Goal: Task Accomplishment & Management: Use online tool/utility

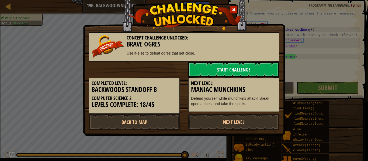
scroll to position [11, 0]
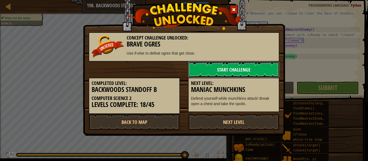
click at [245, 66] on link "Start Challenge" at bounding box center [233, 70] width 91 height 16
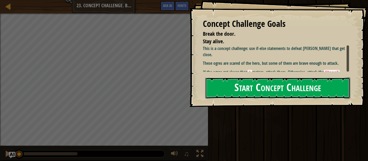
click at [254, 82] on button "Start Concept Challenge" at bounding box center [277, 87] width 145 height 21
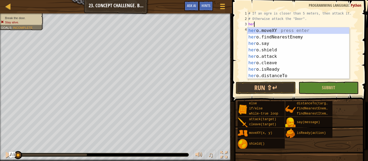
scroll to position [2, 1]
click at [281, 57] on div "hero .moveXY press enter hero .findNearestEnemy press enter hero .say press ent…" at bounding box center [298, 59] width 102 height 65
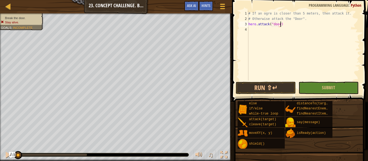
scroll to position [2, 5]
type textarea "hero.attack("door")"
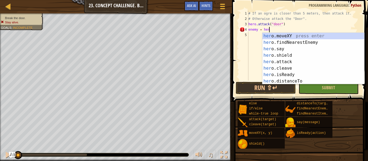
scroll to position [2, 3]
type textarea "enemy = hero.f"
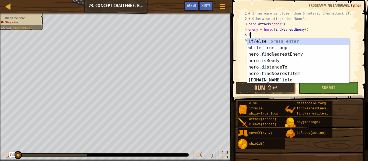
scroll to position [2, 0]
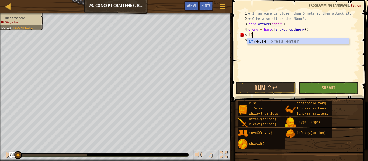
type textarea "if enemy:"
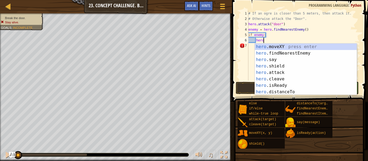
scroll to position [2, 2]
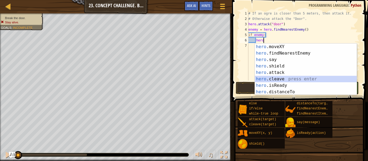
click at [299, 79] on div "hero .moveXY press enter hero .findNearestEnemy press enter hero .say press ent…" at bounding box center [306, 76] width 102 height 65
type textarea "hero.cleave(enemy)"
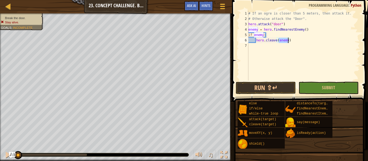
click at [300, 42] on div "# If an ogre is closer than 5 meters, then attack it. # Otherwise attack the "D…" at bounding box center [303, 51] width 112 height 81
type textarea "el"
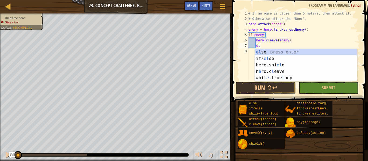
scroll to position [2, 1]
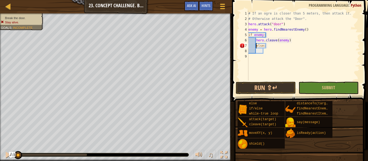
type textarea "else:"
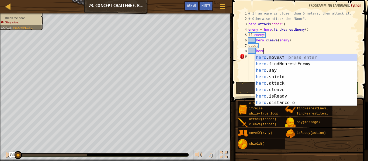
scroll to position [2, 2]
click at [288, 83] on div "hero .moveXY press enter hero .findNearestEnemy press enter hero .say press ent…" at bounding box center [306, 86] width 102 height 65
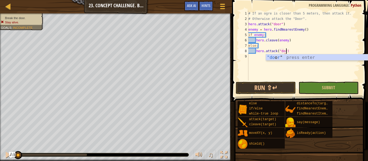
scroll to position [2, 6]
click at [284, 24] on div "# If an ogre is closer than 5 meters, then attack it. # Otherwise attack the "D…" at bounding box center [303, 51] width 112 height 81
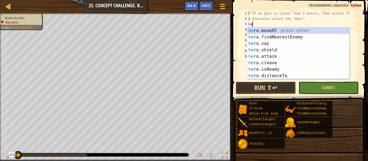
scroll to position [2, 0]
type textarea "h"
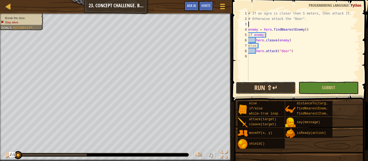
click at [270, 86] on button "Run ⇧↵" at bounding box center [265, 88] width 60 height 12
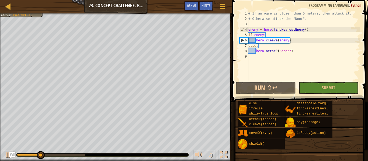
click at [308, 30] on div "# If an ogre is closer than 5 meters, then attack it. # Otherwise attack the "D…" at bounding box center [303, 51] width 112 height 81
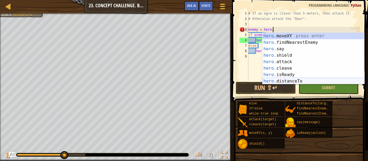
click at [331, 80] on div "hero. moveXY press enter hero. findNearestEnemy press enter hero. say press ent…" at bounding box center [313, 65] width 102 height 65
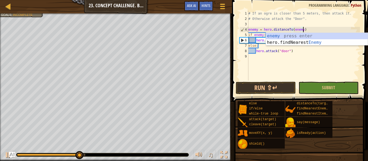
scroll to position [2, 8]
click at [325, 20] on div "# If an ogre is closer than 5 meters, then attack it. # Otherwise attack the "D…" at bounding box center [303, 51] width 112 height 81
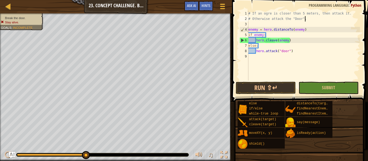
click at [269, 35] on div "# If an ogre is closer than 5 meters, then attack it. # Otherwise attack the "D…" at bounding box center [303, 51] width 112 height 81
click at [193, 6] on span "Ask AI" at bounding box center [191, 5] width 9 height 5
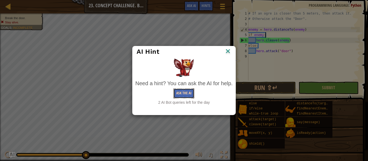
click at [187, 90] on button "Ask the AI" at bounding box center [183, 94] width 21 height 10
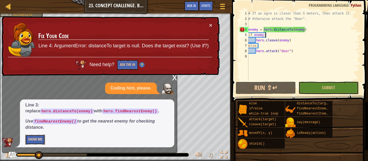
click at [33, 138] on button "Show Me" at bounding box center [35, 140] width 20 height 10
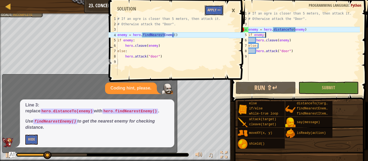
click at [213, 14] on button "Apply =>" at bounding box center [213, 10] width 19 height 10
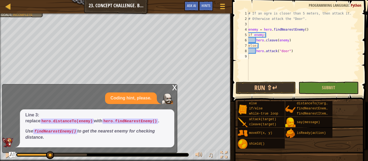
click at [273, 35] on div "# If an ogre is closer than 5 meters, then attack it. # Otherwise attack the "D…" at bounding box center [303, 51] width 112 height 81
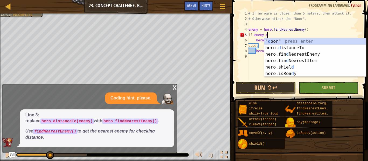
scroll to position [2, 3]
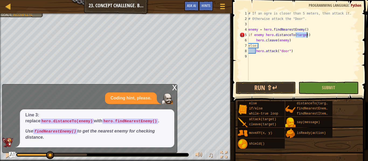
type textarea "if enemy hero.distanceTo(target)"
click at [174, 87] on div "x" at bounding box center [174, 86] width 5 height 5
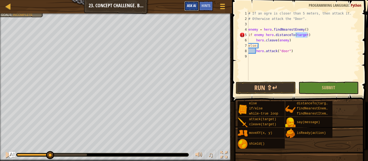
click at [190, 5] on span "Ask AI" at bounding box center [191, 5] width 9 height 5
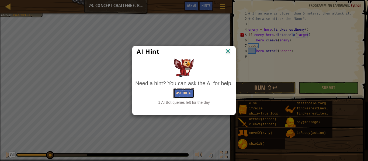
click at [185, 93] on button "Ask the AI" at bounding box center [183, 94] width 21 height 10
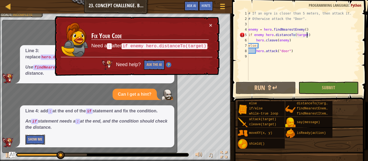
click at [41, 138] on button "Show Me" at bounding box center [35, 140] width 20 height 10
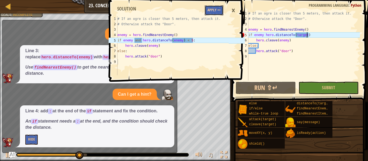
click at [217, 12] on button "Apply =>" at bounding box center [213, 10] width 19 height 10
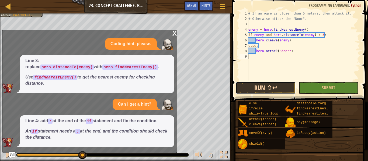
click at [278, 86] on button "Run ⇧↵" at bounding box center [265, 88] width 60 height 12
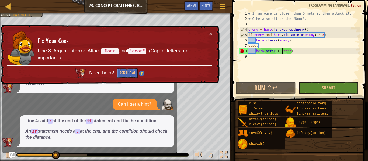
click at [281, 51] on div "# If an ogre is closer than 5 meters, then attack it. # Otherwise attack the "D…" at bounding box center [303, 51] width 112 height 81
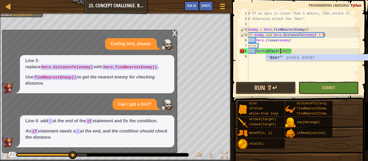
scroll to position [2, 5]
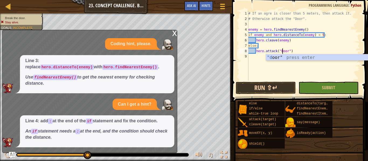
type textarea "hero.attack("Door")"
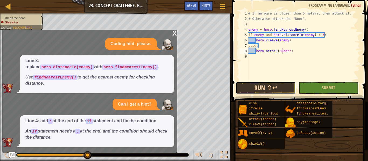
click at [277, 91] on button "Run ⇧↵" at bounding box center [265, 88] width 60 height 12
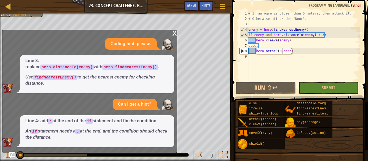
click at [175, 32] on div "x" at bounding box center [174, 32] width 5 height 5
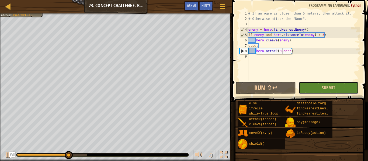
click at [346, 91] on button "Submit" at bounding box center [328, 88] width 60 height 12
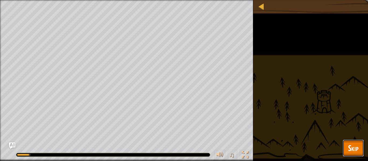
click at [350, 143] on span "Skip" at bounding box center [353, 148] width 10 height 11
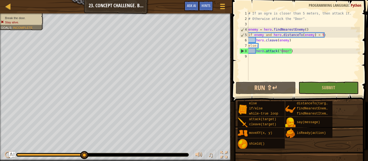
click at [264, 23] on div "# If an ogre is closer than 5 meters, then attack it. # Otherwise attack the "D…" at bounding box center [303, 51] width 112 height 81
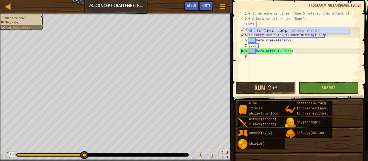
type textarea "while"
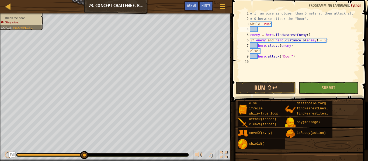
scroll to position [2, 1]
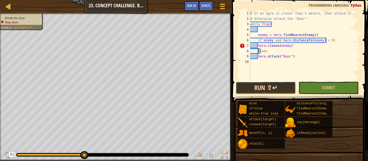
click at [281, 88] on button "Run ⇧↵" at bounding box center [265, 88] width 60 height 12
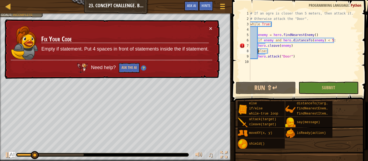
click at [257, 56] on div "# If an ogre is closer than 5 meters, then attack it. # Otherwise attack the "D…" at bounding box center [304, 51] width 111 height 81
click at [269, 52] on div "# If an ogre is closer than 5 meters, then attack it. # Otherwise attack the "D…" at bounding box center [304, 51] width 111 height 81
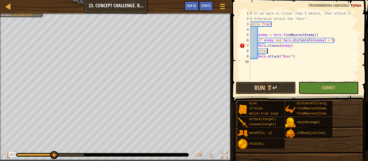
scroll to position [2, 2]
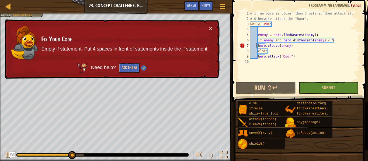
click at [256, 45] on div "# If an ogre is closer than 5 meters, then attack it. # Otherwise attack the "D…" at bounding box center [304, 51] width 111 height 81
click at [259, 47] on div "# If an ogre is closer than 5 meters, then attack it. # Otherwise attack the "D…" at bounding box center [304, 51] width 111 height 81
click at [257, 46] on div "# If an ogre is closer than 5 meters, then attack it. # Otherwise attack the "D…" at bounding box center [304, 51] width 111 height 81
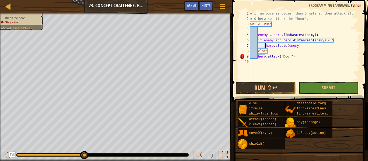
click at [257, 58] on div "# If an ogre is closer than 5 meters, then attack it. # Otherwise attack the "D…" at bounding box center [304, 51] width 111 height 81
click at [286, 86] on button "Run ⇧↵" at bounding box center [265, 88] width 60 height 12
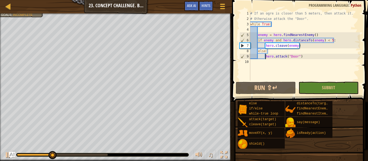
click at [299, 46] on div "# If an ogre is closer than 5 meters, then attack it. # Otherwise attack the "D…" at bounding box center [304, 51] width 111 height 81
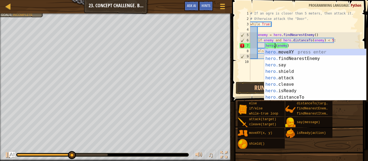
scroll to position [2, 4]
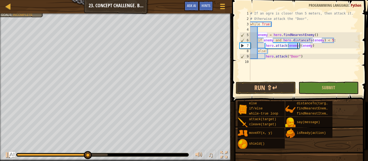
click at [312, 46] on div "# If an ogre is closer than 5 meters, then attack it. # Otherwise attack the "D…" at bounding box center [304, 51] width 111 height 81
type textarea "hero.attack(enemy)"
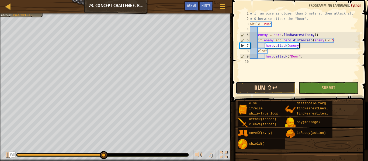
click at [273, 88] on button "Run ⇧↵" at bounding box center [265, 88] width 60 height 12
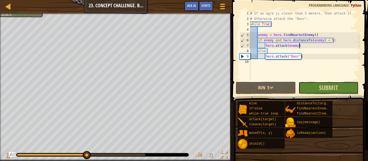
click at [316, 88] on button "Submit" at bounding box center [328, 88] width 60 height 12
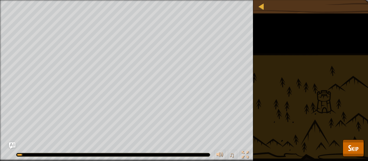
click at [364, 147] on div "Break the door. Stay alive. Goals : Running... ♫ Okar 225 x: 34 y: 25 Door" at bounding box center [184, 80] width 368 height 161
click at [360, 146] on button "Skip" at bounding box center [352, 148] width 21 height 17
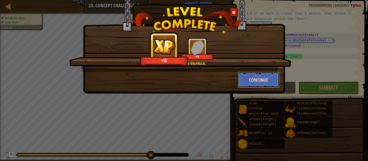
click at [257, 83] on button "Continue" at bounding box center [259, 80] width 42 height 16
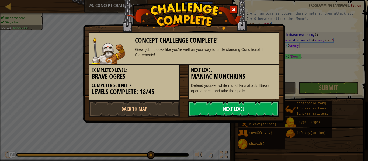
click at [253, 108] on link "Next Level" at bounding box center [233, 109] width 91 height 16
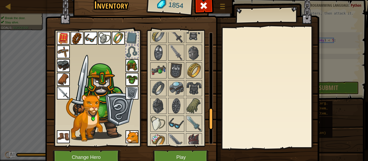
scroll to position [415, 0]
click at [152, 109] on img at bounding box center [158, 105] width 15 height 15
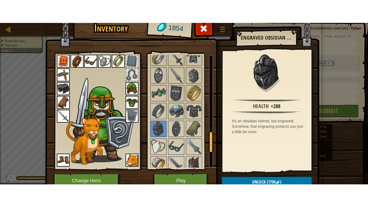
scroll to position [20, 0]
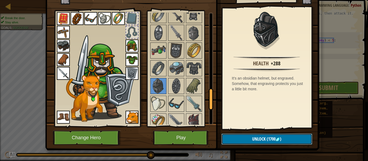
click at [288, 137] on button "Unlock (1700 )" at bounding box center [266, 139] width 91 height 11
click at [288, 137] on button "Confirm" at bounding box center [266, 139] width 91 height 11
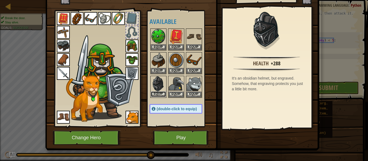
click at [154, 94] on button "Equip" at bounding box center [158, 94] width 15 height 6
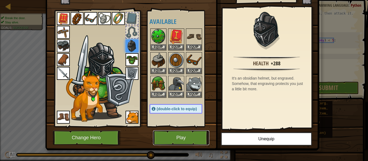
click at [166, 140] on button "Play" at bounding box center [181, 137] width 56 height 15
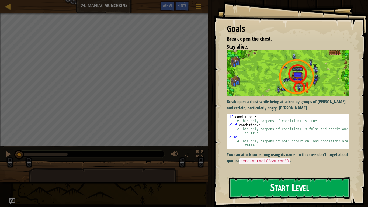
click at [260, 161] on button "Start Level" at bounding box center [289, 187] width 121 height 21
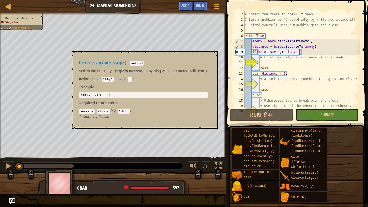
scroll to position [5, 0]
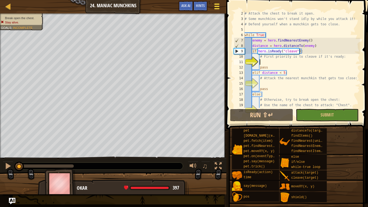
click at [214, 5] on div at bounding box center [216, 6] width 7 height 8
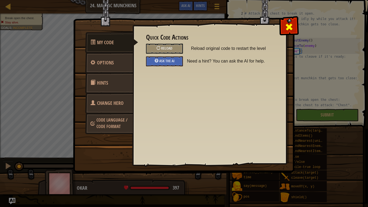
click at [294, 24] on div at bounding box center [288, 25] width 17 height 17
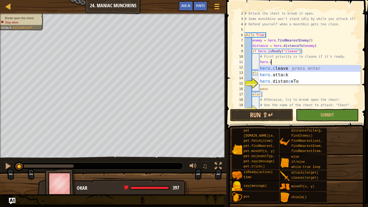
scroll to position [2, 3]
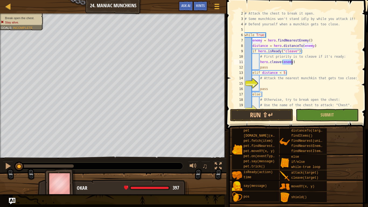
click at [290, 72] on div "# Attack the chest to break it open. # Some munchkins won't stand idly by while…" at bounding box center [301, 65] width 116 height 108
type textarea "elif distance < 5:"
click at [264, 82] on div "# Attack the chest to break it open. # Some munchkins won't stand idly by while…" at bounding box center [301, 65] width 116 height 108
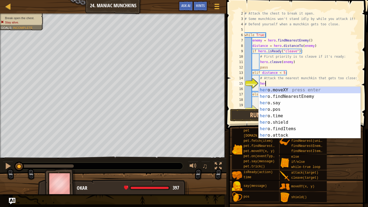
scroll to position [2, 3]
click at [286, 134] on div "hero .moveXY press enter hero .findNearestEnemy press enter hero .say press ent…" at bounding box center [309, 119] width 102 height 65
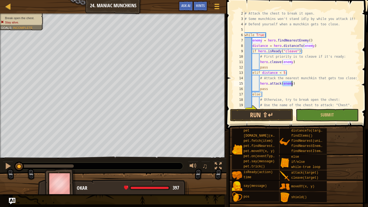
click at [294, 91] on div "# Attack the chest to break it open. # Some munchkins won't stand idly by while…" at bounding box center [301, 65] width 116 height 108
type textarea "pass"
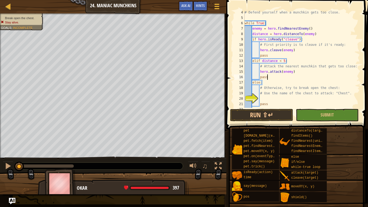
scroll to position [27, 0]
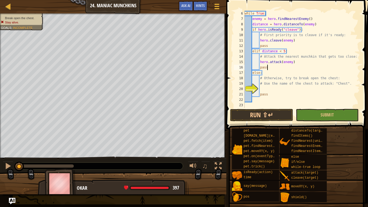
click at [269, 89] on div "while True : enemy = hero . findNearestEnemy ( ) distance = hero . distanceTo (…" at bounding box center [301, 65] width 116 height 108
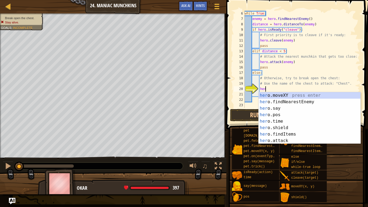
scroll to position [2, 3]
click at [305, 139] on div "hero .moveXY press enter hero .findNearestEnemy press enter hero .say press ent…" at bounding box center [309, 124] width 102 height 65
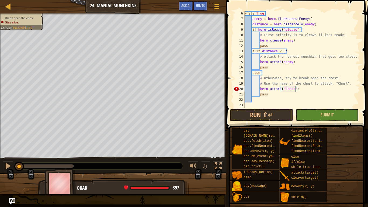
scroll to position [2, 7]
type textarea "hero.attack("Chest")"
click at [275, 114] on button "Run ⇧↵" at bounding box center [261, 115] width 63 height 12
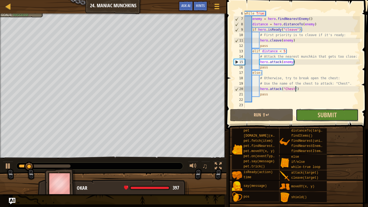
click at [310, 114] on button "Submit" at bounding box center [326, 115] width 63 height 12
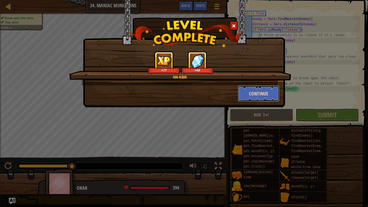
click at [274, 97] on button "Continue" at bounding box center [259, 93] width 42 height 16
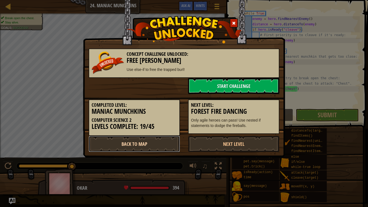
click at [139, 143] on link "Back to Map" at bounding box center [134, 144] width 91 height 16
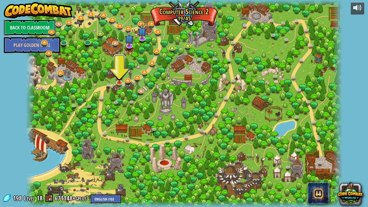
click at [19, 29] on link "Back to Classroom" at bounding box center [30, 27] width 52 height 16
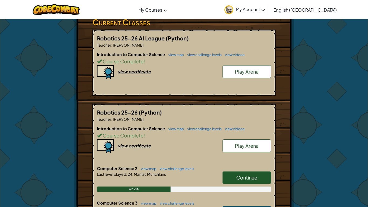
scroll to position [129, 0]
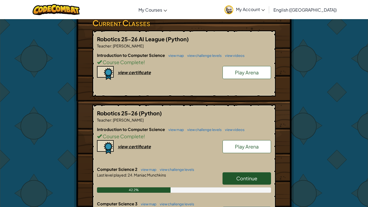
click at [243, 72] on span "Play Arena" at bounding box center [247, 72] width 24 height 6
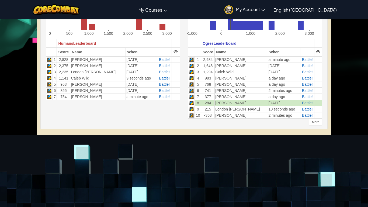
scroll to position [159, 0]
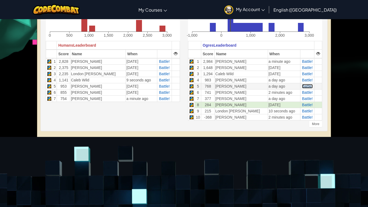
click at [302, 86] on span "Battle!" at bounding box center [307, 86] width 11 height 4
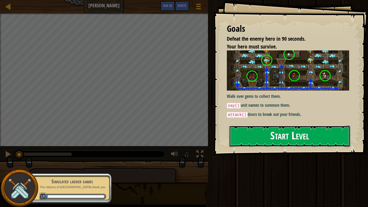
click at [312, 136] on button "Start Level" at bounding box center [289, 135] width 121 height 21
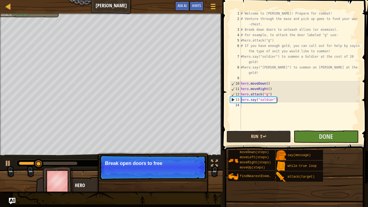
click at [279, 136] on button "Run ⇧↵" at bounding box center [258, 136] width 65 height 12
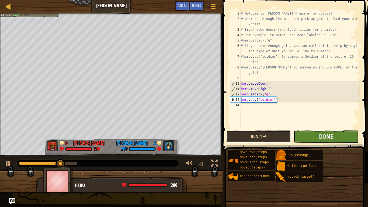
click at [264, 136] on button "Run ⇧↵" at bounding box center [258, 136] width 65 height 12
click at [249, 108] on div "# Welcome to [PERSON_NAME]! Prepare for combat! # Venture through the maze and …" at bounding box center [299, 75] width 120 height 129
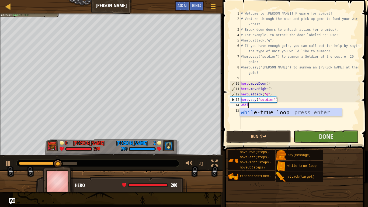
type textarea "while"
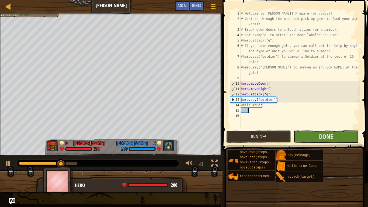
scroll to position [2, 1]
type textarea "hero"
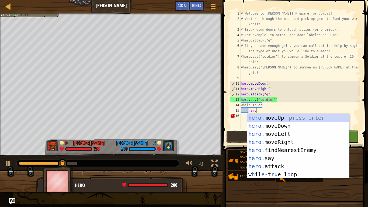
scroll to position [2, 2]
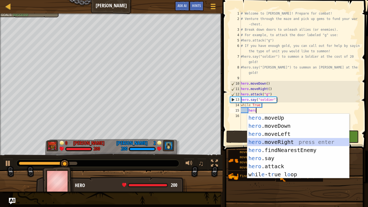
click at [276, 140] on div "hero .moveUp press enter hero .moveDown press enter hero .moveLeft press enter …" at bounding box center [298, 154] width 102 height 81
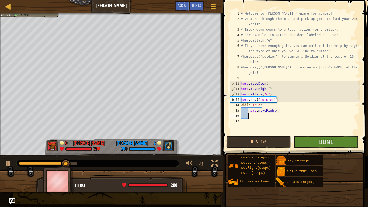
click at [276, 110] on div "# Welcome to [PERSON_NAME]! Prepare for combat! # Venture through the maze and …" at bounding box center [299, 78] width 120 height 135
type textarea "hero.moveRight(2)"
click at [287, 110] on div "# Welcome to [PERSON_NAME]! Prepare for combat! # Venture through the maze and …" at bounding box center [299, 78] width 120 height 135
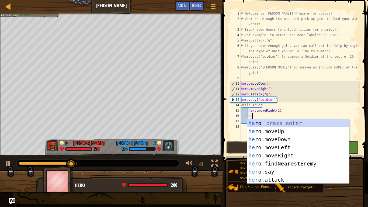
scroll to position [2, 2]
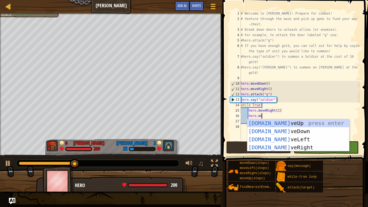
type textarea "hero.mov"
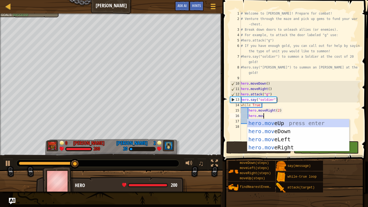
scroll to position [2, 3]
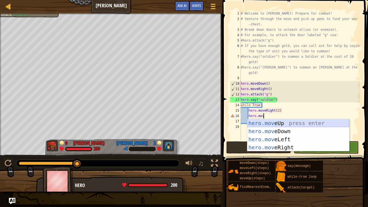
click at [295, 122] on div "hero.mov eUp press enter hero.mov eDown press enter hero.mov eLeft press enter …" at bounding box center [298, 143] width 102 height 48
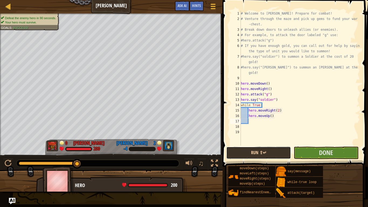
click at [269, 150] on button "Run ⇧↵" at bounding box center [258, 152] width 65 height 12
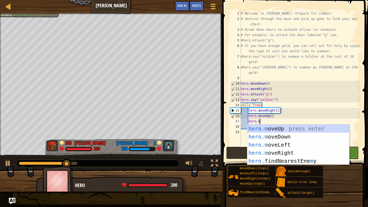
type textarea "[DOMAIN_NAME]"
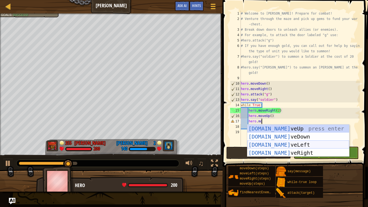
click at [272, 143] on div "[DOMAIN_NAME] veUp press enter [DOMAIN_NAME] veDown press enter [DOMAIN_NAME] v…" at bounding box center [298, 148] width 102 height 48
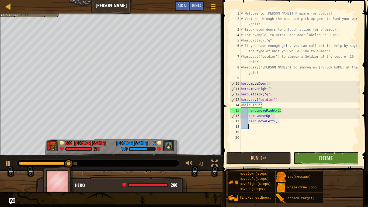
scroll to position [2, 1]
click at [271, 116] on div "# Welcome to [PERSON_NAME]! Prepare for combat! # Venture through the maze and …" at bounding box center [299, 86] width 120 height 151
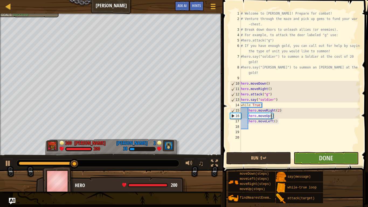
scroll to position [2, 5]
click at [288, 118] on div "# Welcome to [PERSON_NAME]! Prepare for combat! # Venture through the maze and …" at bounding box center [299, 86] width 120 height 151
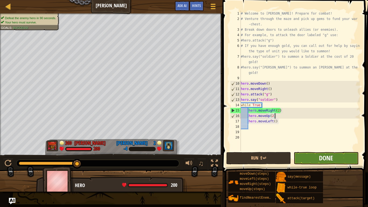
type textarea "hero.moveUp(2)"
click at [326, 155] on span "Done" at bounding box center [326, 157] width 14 height 9
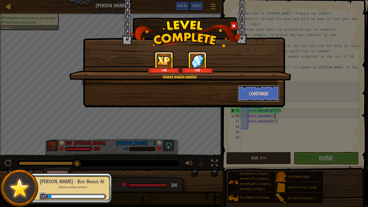
click at [263, 99] on button "Continue" at bounding box center [259, 93] width 42 height 16
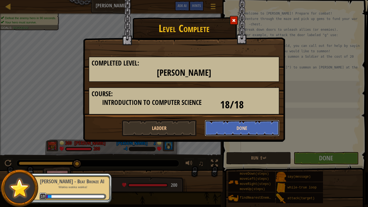
click at [217, 135] on button "Done" at bounding box center [241, 128] width 75 height 16
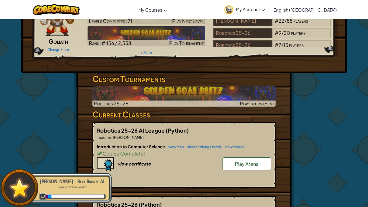
scroll to position [43, 0]
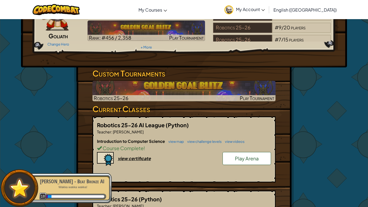
click at [264, 154] on link "Play Arena" at bounding box center [246, 158] width 48 height 13
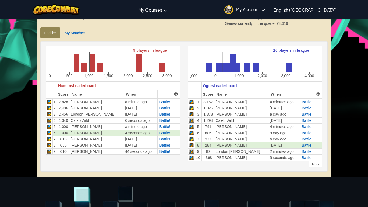
scroll to position [119, 0]
click at [161, 130] on span "Battle!" at bounding box center [164, 132] width 11 height 4
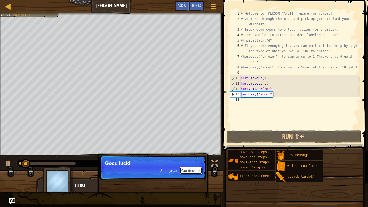
click at [193, 161] on button "Continue" at bounding box center [190, 170] width 22 height 7
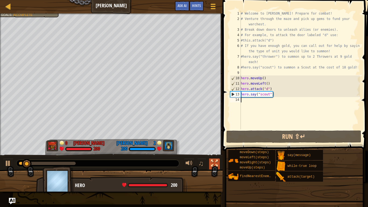
click at [213, 161] on div at bounding box center [214, 163] width 7 height 7
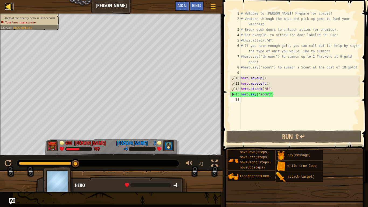
click at [8, 6] on div at bounding box center [8, 6] width 7 height 7
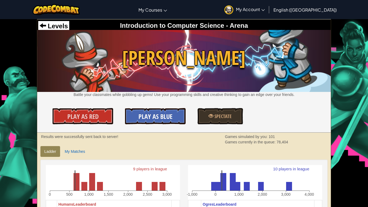
click at [153, 112] on span "Play As Blue" at bounding box center [155, 116] width 34 height 9
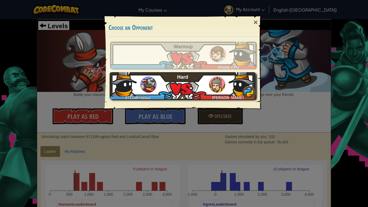
click at [230, 83] on img at bounding box center [241, 82] width 27 height 27
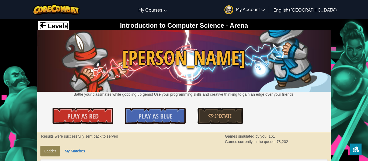
click at [57, 24] on span "Levels" at bounding box center [57, 25] width 22 height 7
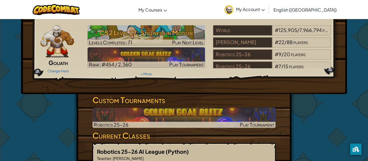
scroll to position [16, 0]
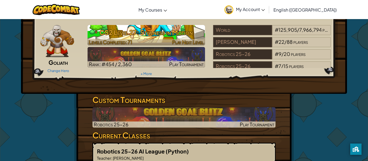
click at [156, 35] on h3 "CS2 Level 27: Stillness in Motion" at bounding box center [146, 32] width 118 height 12
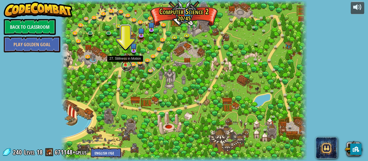
click at [127, 66] on link at bounding box center [126, 66] width 11 height 11
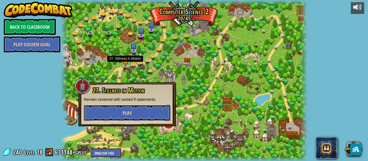
click at [135, 118] on button "Play" at bounding box center [127, 113] width 87 height 16
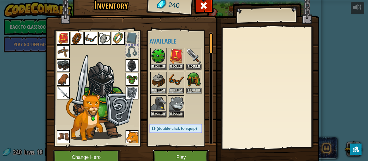
click at [193, 155] on button "Play" at bounding box center [181, 157] width 56 height 15
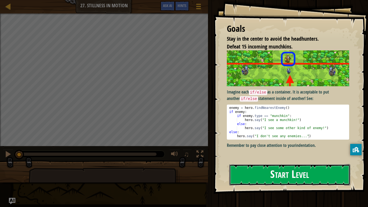
click at [321, 180] on button "Start Level" at bounding box center [289, 174] width 121 height 21
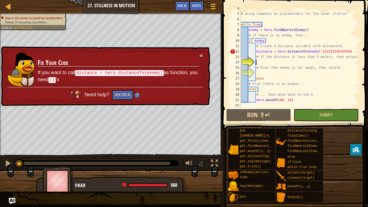
scroll to position [22, 0]
click at [353, 51] on div "# using comments as placeholders for the inner if/else: while True : enemy = he…" at bounding box center [299, 65] width 120 height 108
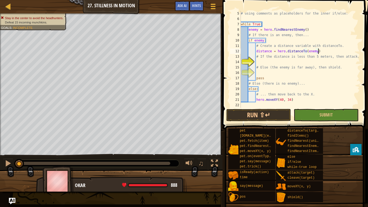
click at [270, 65] on div "# using comments as placeholders for the inner if/else: while True : enemy = he…" at bounding box center [299, 65] width 120 height 108
type textarea "# Else (the enemy is far away), then shield."
click at [259, 62] on div "# using comments as placeholders for the inner if/else: while True : enemy = he…" at bounding box center [299, 65] width 120 height 108
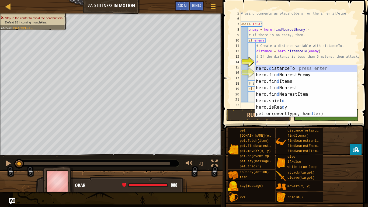
scroll to position [2, 2]
click at [284, 60] on div "# using comments as placeholders for the inner if/else: while True : enemy = he…" at bounding box center [299, 65] width 120 height 108
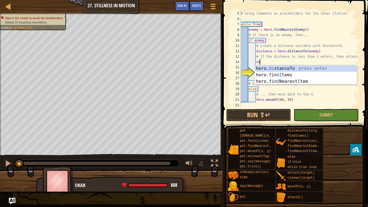
scroll to position [2, 2]
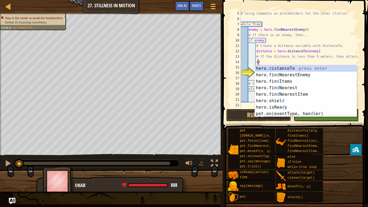
type textarea ")"
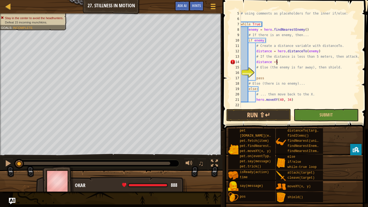
scroll to position [2, 5]
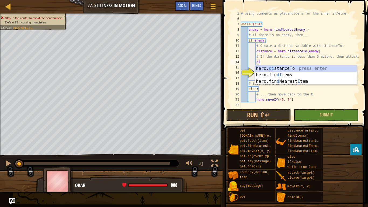
type textarea "d"
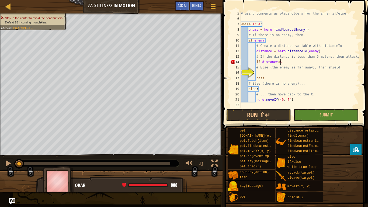
scroll to position [2, 5]
type textarea "if distance <5:"
click at [259, 72] on div "# using comments as placeholders for the inner if/else: while True : enemy = he…" at bounding box center [299, 65] width 120 height 108
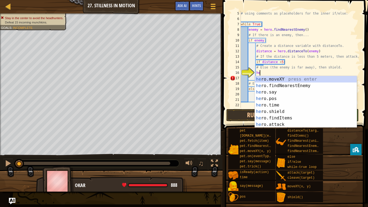
scroll to position [2, 3]
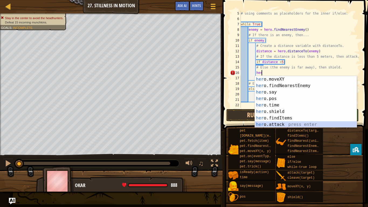
click at [290, 124] on div "her o.moveXY press enter her o.findNearestEnemy press enter her o.say press ent…" at bounding box center [306, 108] width 102 height 65
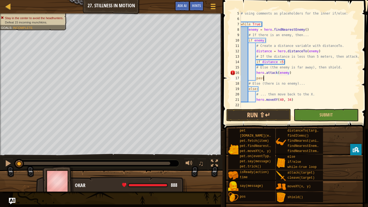
click at [295, 77] on div "# using comments as placeholders for the inner if/else: while True : enemy = he…" at bounding box center [299, 65] width 120 height 108
click at [280, 114] on button "Run ⇧↵" at bounding box center [258, 115] width 65 height 12
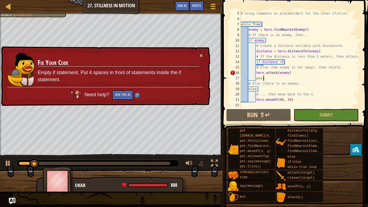
click at [256, 73] on div "# using comments as placeholders for the inner if/else: while True : enemy = he…" at bounding box center [299, 65] width 120 height 108
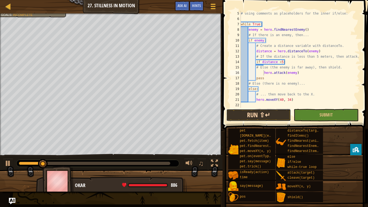
click at [273, 115] on button "Run ⇧↵" at bounding box center [258, 115] width 65 height 12
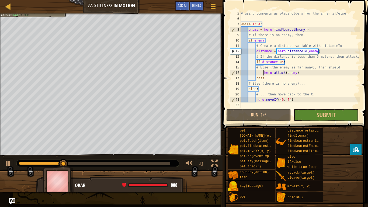
click at [305, 74] on div "# using comments as placeholders for the inner if/else: while True : enemy = he…" at bounding box center [299, 65] width 120 height 108
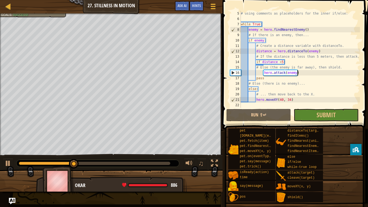
click at [288, 61] on div "# using comments as placeholders for the inner if/else: while True : enemy = he…" at bounding box center [299, 65] width 120 height 108
type textarea "if distance <5:"
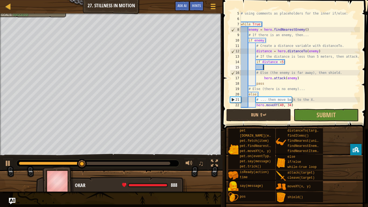
scroll to position [2, 2]
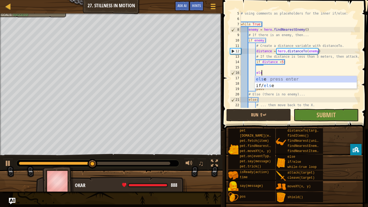
type textarea "else"
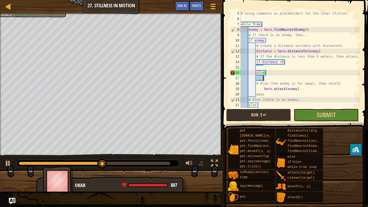
click at [265, 79] on div "# using comments as placeholders for the inner if/else: while True : enemy = he…" at bounding box center [299, 65] width 120 height 108
click at [266, 73] on div "# using comments as placeholders for the inner if/else: while True : enemy = he…" at bounding box center [299, 65] width 120 height 108
type textarea "else:"
click at [266, 80] on div "# using comments as placeholders for the inner if/else: while True : enemy = he…" at bounding box center [299, 65] width 120 height 108
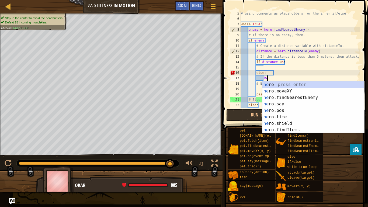
type textarea "hero"
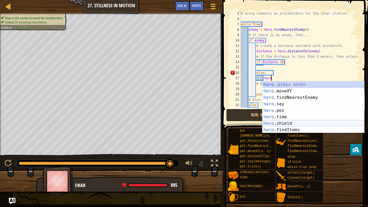
click at [285, 122] on div "hero press enter hero .moveXY press enter hero .findNearestEnemy press enter he…" at bounding box center [313, 113] width 102 height 65
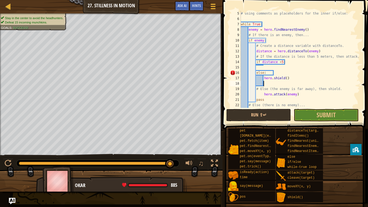
scroll to position [2, 3]
click at [277, 112] on button "Run ⇧↵" at bounding box center [258, 115] width 65 height 12
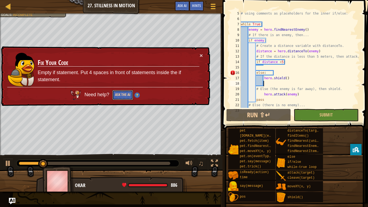
click at [123, 93] on button "Ask the AI" at bounding box center [122, 95] width 21 height 10
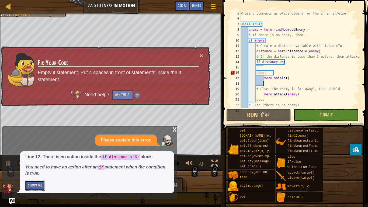
click at [38, 184] on button "Show Me" at bounding box center [35, 185] width 20 height 10
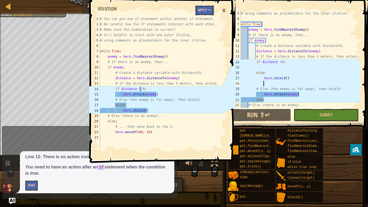
click at [203, 13] on button "Apply =>" at bounding box center [204, 10] width 19 height 10
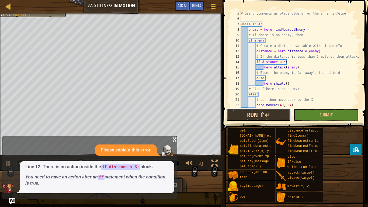
click at [275, 112] on button "Run ⇧↵" at bounding box center [258, 115] width 65 height 12
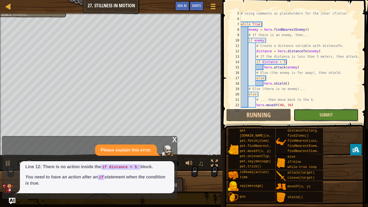
click at [319, 113] on span "Submit" at bounding box center [325, 115] width 13 height 6
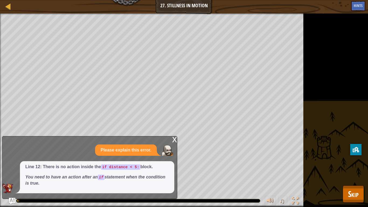
click at [173, 139] on div "x" at bounding box center [174, 138] width 5 height 5
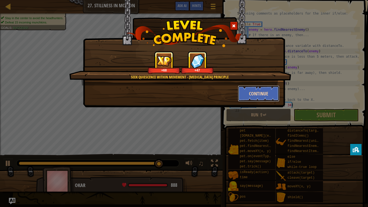
click at [266, 85] on button "Continue" at bounding box center [259, 93] width 42 height 16
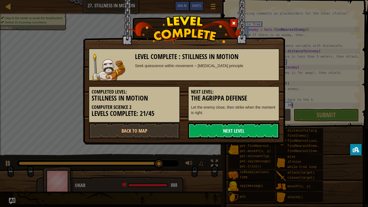
click at [243, 132] on link "Next Level" at bounding box center [233, 130] width 91 height 16
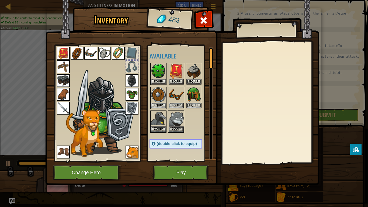
click at [170, 164] on img at bounding box center [182, 87] width 274 height 195
click at [178, 170] on button "Play" at bounding box center [181, 172] width 56 height 15
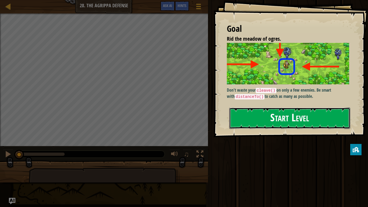
click at [291, 127] on button "Start Level" at bounding box center [289, 117] width 121 height 21
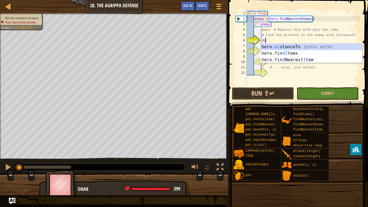
scroll to position [2, 2]
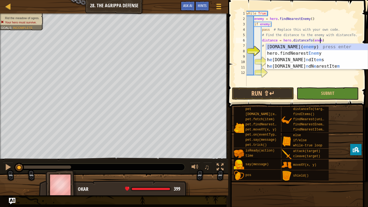
type textarea "distance = hero.distanceTo(enemy)"
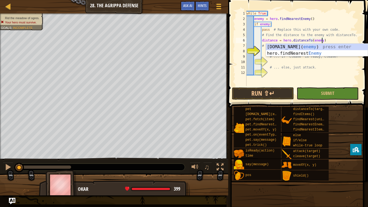
scroll to position [2, 11]
click at [344, 38] on div "while True : enemy = hero . findNearestEnemy ( ) if enemy : pass # Replace this…" at bounding box center [302, 54] width 114 height 86
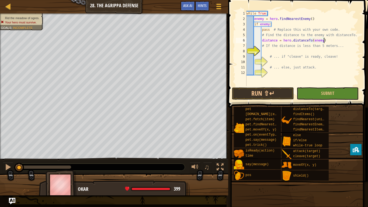
click at [270, 51] on div "while True : enemy = hero . findNearestEnemy ( ) if enemy : pass # Replace this…" at bounding box center [302, 54] width 114 height 86
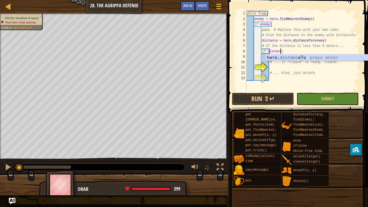
scroll to position [2, 5]
type textarea "if distance <5:"
click at [271, 57] on div "while True : enemy = hero . findNearestEnemy ( ) if enemy : pass # Replace this…" at bounding box center [302, 56] width 114 height 91
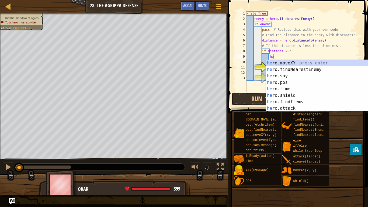
scroll to position [2, 4]
click at [293, 107] on div "hero .moveXY press enter hero .findNearestEnemy press enter hero .say press ent…" at bounding box center [317, 92] width 102 height 65
type textarea "hero.attack(enemy)"
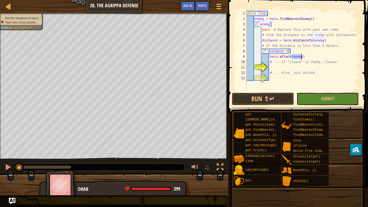
click at [309, 55] on div "while True : enemy = hero . findNearestEnemy ( ) if enemy : pass # Replace this…" at bounding box center [302, 56] width 114 height 91
click at [271, 67] on div "while True : enemy = hero . findNearestEnemy ( ) if enemy : pass # Replace this…" at bounding box center [302, 56] width 114 height 91
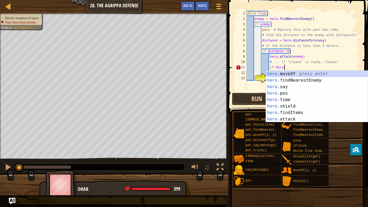
scroll to position [2, 5]
click at [307, 73] on div "hero.i sReady press enter hero. f i ndNearestEnemy press enter hero. t i me pre…" at bounding box center [317, 102] width 102 height 65
type textarea "if hero.isReady("cleave")"
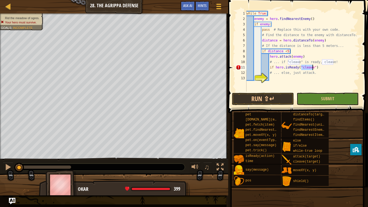
click at [318, 68] on div "while True : enemy = hero . findNearestEnemy ( ) if enemy : pass # Replace this…" at bounding box center [302, 56] width 114 height 91
click at [277, 76] on div "while True : enemy = hero . findNearestEnemy ( ) if enemy : pass # Replace this…" at bounding box center [302, 56] width 114 height 91
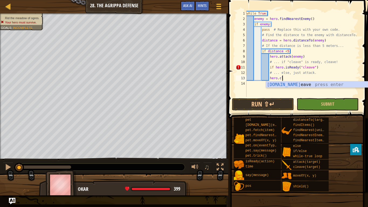
scroll to position [2, 5]
click at [307, 84] on div "hero.cl eave press enter" at bounding box center [317, 90] width 102 height 19
type textarea "hero.cleave(enemy)"
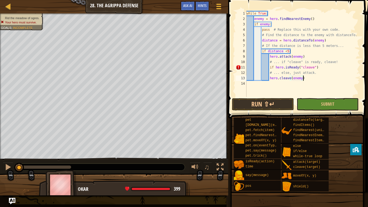
click at [303, 77] on div "while True : enemy = hero . findNearestEnemy ( ) if enemy : pass # Replace this…" at bounding box center [302, 59] width 114 height 97
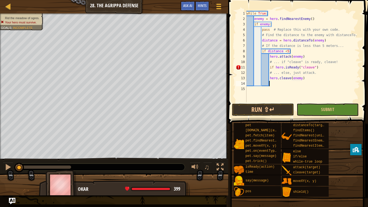
scroll to position [2, 3]
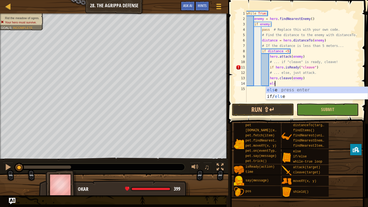
type textarea "else"
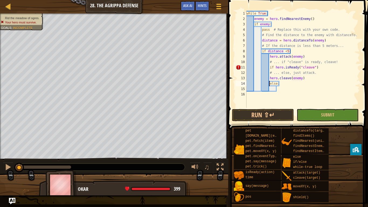
click at [269, 83] on div "while True : enemy = hero . findNearestEnemy ( ) if enemy : pass # Replace this…" at bounding box center [302, 65] width 114 height 108
type textarea "else:"
click at [271, 89] on div "while True : enemy = hero . findNearestEnemy ( ) if enemy : pass # Replace this…" at bounding box center [302, 65] width 114 height 108
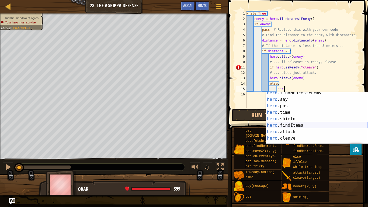
scroll to position [16, 0]
click at [296, 131] on div "hero .findNearestEnemy press enter hero .say press enter hero .pos press enter …" at bounding box center [317, 122] width 102 height 65
type textarea "hero.attack(enemy)"
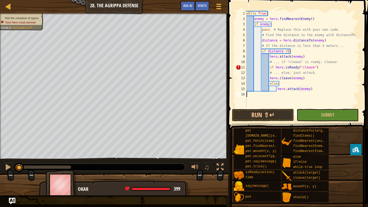
click at [333, 96] on div "while True : enemy = hero . findNearestEnemy ( ) if enemy : pass # Replace this…" at bounding box center [302, 65] width 114 height 108
click at [265, 112] on button "Run ⇧↵" at bounding box center [263, 115] width 62 height 12
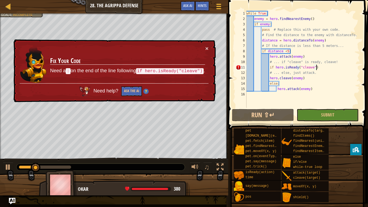
click at [317, 68] on div "while True : enemy = hero . findNearestEnemy ( ) if enemy : pass # Replace this…" at bounding box center [302, 65] width 114 height 108
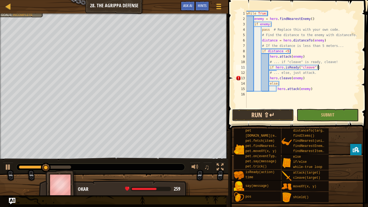
click at [275, 115] on button "Run ⇧↵" at bounding box center [263, 115] width 62 height 12
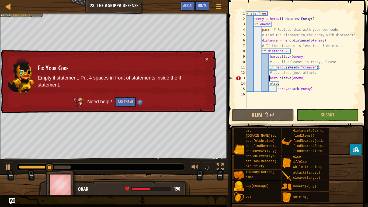
click at [269, 78] on div "while True : enemy = hero . findNearestEnemy ( ) if enemy : pass # Replace this…" at bounding box center [302, 65] width 114 height 108
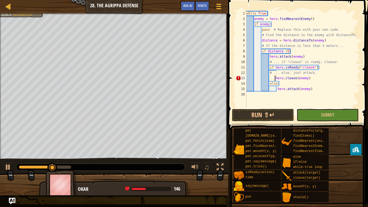
type textarea "hero.cleave(enemy)"
click at [283, 117] on button "Run ⇧↵" at bounding box center [263, 115] width 62 height 12
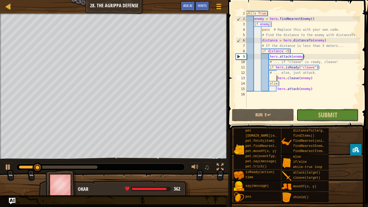
click at [316, 114] on button "Submit" at bounding box center [327, 115] width 62 height 12
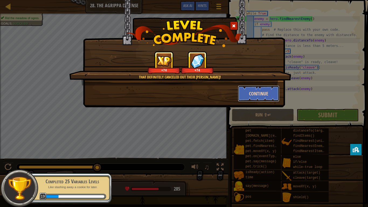
click at [259, 88] on button "Continue" at bounding box center [259, 93] width 42 height 16
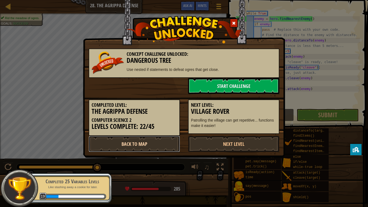
click at [165, 141] on link "Back to Map" at bounding box center [134, 144] width 91 height 16
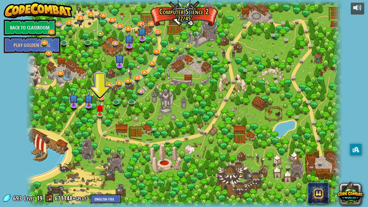
click at [80, 53] on div at bounding box center [184, 103] width 316 height 207
click at [34, 28] on link "Back to Classroom" at bounding box center [30, 27] width 52 height 16
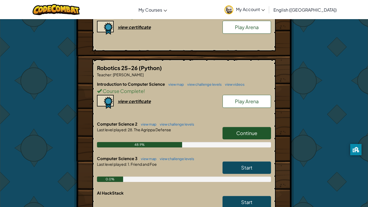
scroll to position [175, 0]
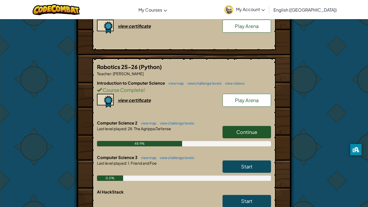
click at [252, 100] on span "Play Arena" at bounding box center [247, 100] width 24 height 6
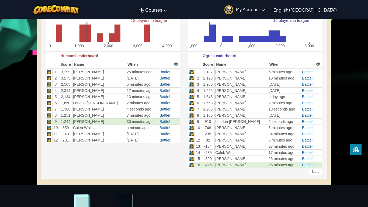
scroll to position [149, 0]
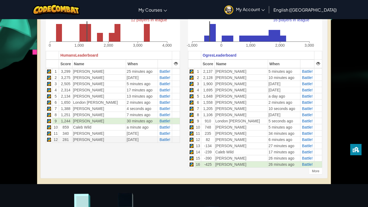
click at [129, 142] on td "14 days ago" at bounding box center [142, 139] width 32 height 6
click at [160, 138] on span "Battle!" at bounding box center [164, 139] width 11 height 4
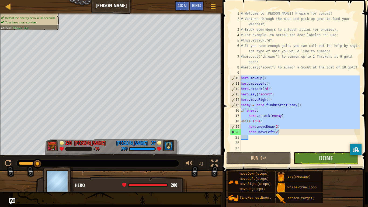
drag, startPoint x: 288, startPoint y: 132, endPoint x: 232, endPoint y: 77, distance: 78.2
click at [232, 77] on div "1 2 3 4 5 6 7 8 9 10 11 12 13 14 15 16 17 18 19 20 21 22 23 # Welcome to Wakka …" at bounding box center [294, 81] width 131 height 140
type textarea "hero.moveUp() hero.moveLeft()"
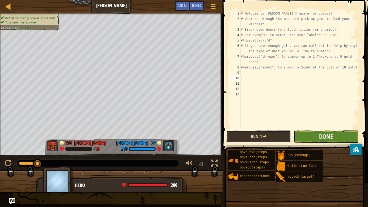
click at [266, 137] on button "Run ⇧↵" at bounding box center [258, 136] width 65 height 12
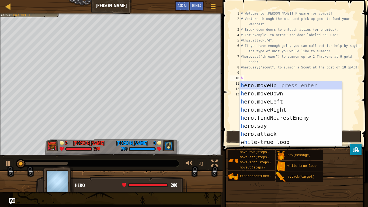
scroll to position [2, 0]
type textarea "hero"
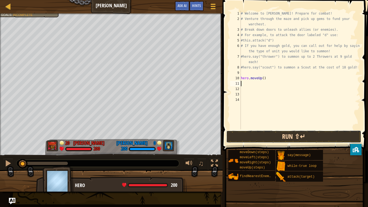
click at [287, 140] on button "Run ⇧↵" at bounding box center [293, 136] width 135 height 12
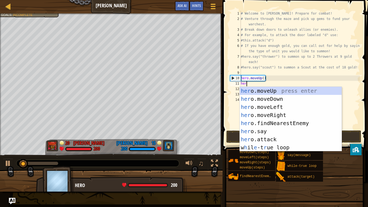
scroll to position [2, 1]
type textarea "hero"
click at [273, 107] on div "hero .moveUp press enter hero .moveDown press enter hero .moveLeft press enter …" at bounding box center [290, 127] width 102 height 81
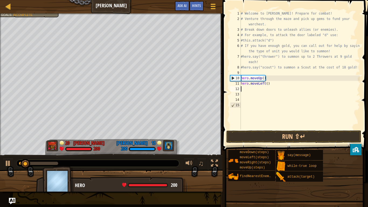
scroll to position [2, 0]
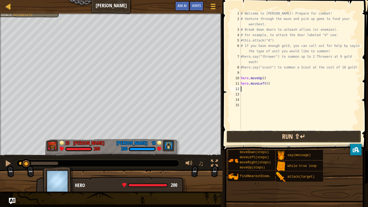
click at [290, 134] on button "Run ⇧↵" at bounding box center [293, 136] width 135 height 12
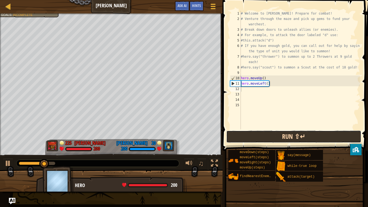
click at [304, 136] on button "Run ⇧↵" at bounding box center [293, 136] width 135 height 12
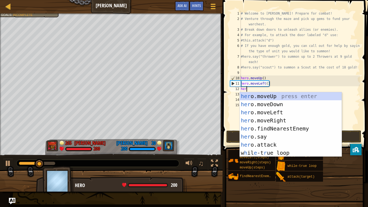
scroll to position [2, 1]
click at [300, 136] on div "hero .moveUp press enter hero .moveDown press enter hero .moveLeft press enter …" at bounding box center [290, 132] width 102 height 81
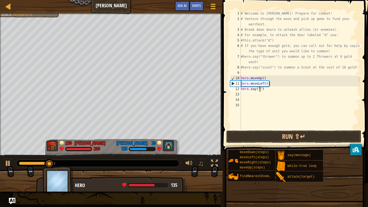
scroll to position [2, 3]
click at [299, 135] on button "Run ⇧↵" at bounding box center [293, 136] width 135 height 12
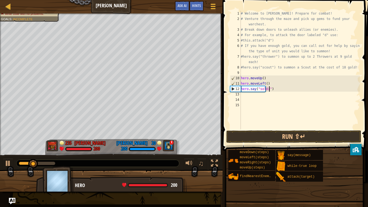
scroll to position [2, 5]
click at [289, 135] on button "Run ⇧↵" at bounding box center [293, 136] width 135 height 12
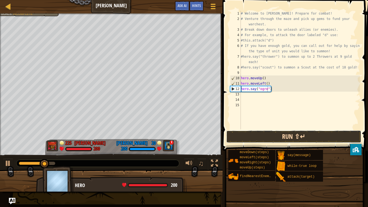
click at [276, 132] on button "Run ⇧↵" at bounding box center [293, 136] width 135 height 12
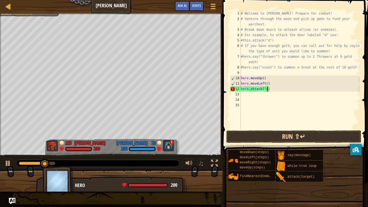
scroll to position [2, 4]
type textarea "hero.attack("d")"
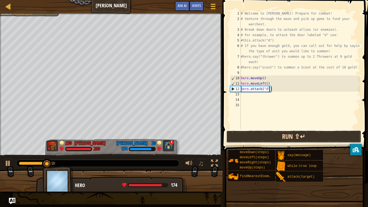
click at [297, 136] on button "Run ⇧↵" at bounding box center [293, 136] width 135 height 12
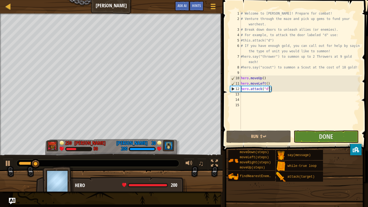
click at [284, 91] on div "# Welcome to Wakka Maul! Prepare for combat! # Venture through the maze and pic…" at bounding box center [299, 75] width 120 height 129
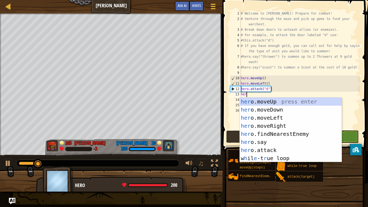
type textarea "hero"
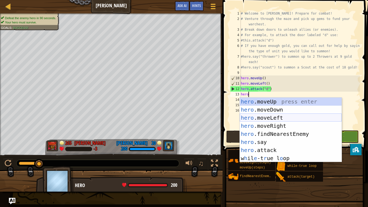
click at [297, 118] on div "hero .moveUp press enter hero .moveDown press enter hero .moveLeft press enter …" at bounding box center [290, 137] width 102 height 81
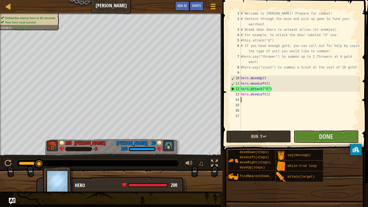
scroll to position [2, 0]
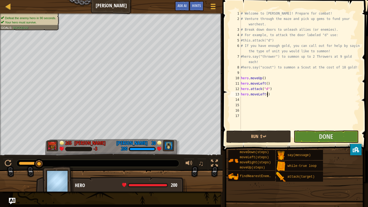
click at [267, 95] on div "# Welcome to Wakka Maul! Prepare for combat! # Venture through the maze and pic…" at bounding box center [299, 75] width 120 height 129
type textarea "hero.moveLeft(4)"
click at [277, 134] on button "Run ⇧↵" at bounding box center [258, 136] width 65 height 12
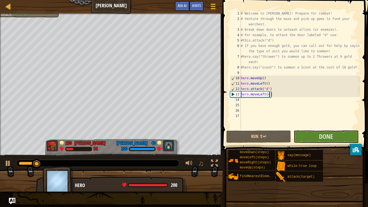
click at [281, 96] on div "# Welcome to Wakka Maul! Prepare for combat! # Venture through the maze and pic…" at bounding box center [299, 75] width 120 height 129
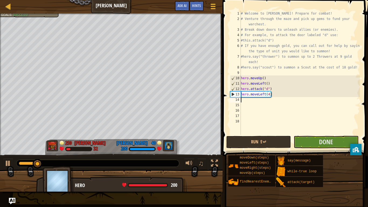
scroll to position [2, 0]
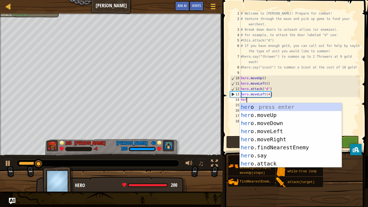
type textarea "hero"
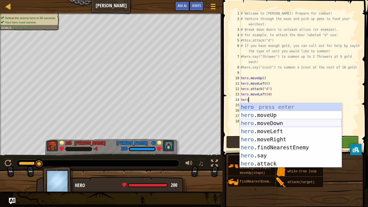
click at [294, 122] on div "hero press enter hero .moveUp press enter hero .moveDown press enter hero .move…" at bounding box center [290, 143] width 102 height 81
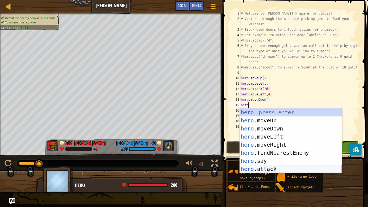
click at [288, 167] on div "hero press enter hero .moveUp press enter hero .moveDown press enter hero .move…" at bounding box center [290, 148] width 102 height 81
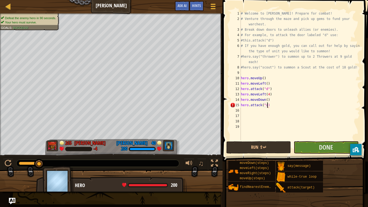
type textarea "hero.attack("c")"
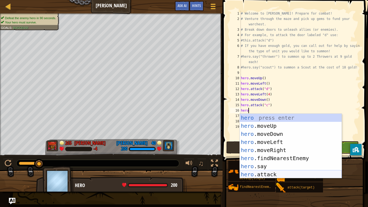
click at [259, 173] on div "hero press enter hero .moveUp press enter hero .moveDown press enter hero .move…" at bounding box center [290, 154] width 102 height 81
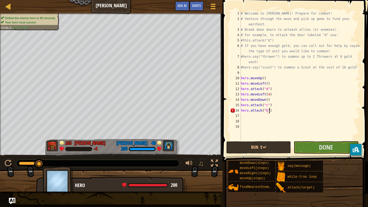
scroll to position [2, 4]
click at [257, 147] on button "Run ⇧↵" at bounding box center [258, 147] width 65 height 12
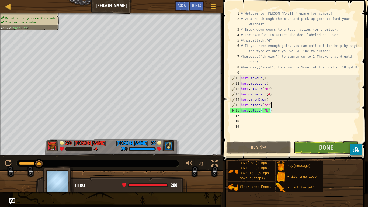
click at [273, 106] on div "# Welcome to Wakka Maul! Prepare for combat! # Venture through the maze and pic…" at bounding box center [299, 81] width 120 height 140
click at [273, 113] on div "# Welcome to Wakka Maul! Prepare for combat! # Venture through the maze and pic…" at bounding box center [299, 81] width 120 height 140
type textarea "hero.attack("b")"
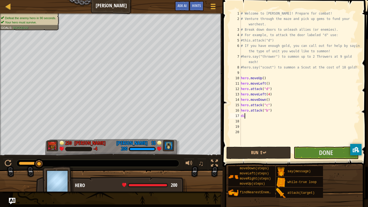
scroll to position [2, 0]
type textarea "d"
click at [273, 149] on button "Run ⇧↵" at bounding box center [258, 152] width 65 height 12
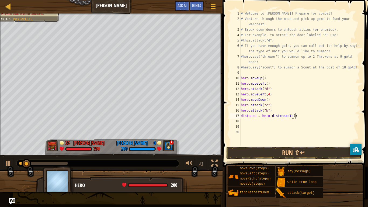
scroll to position [2, 8]
type textarea "distance = hero.distcanceTo()"
click at [276, 150] on button "Run ⇧↵" at bounding box center [293, 152] width 135 height 12
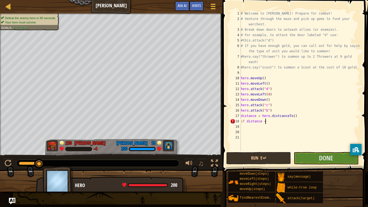
scroll to position [2, 3]
type textarea "if distance <5:"
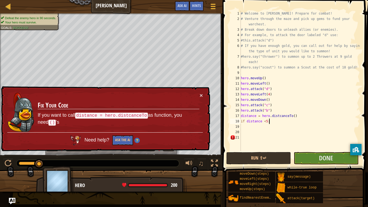
click at [243, 126] on div "# Welcome to Wakka Maul! Prepare for combat! # Venture through the maze and pic…" at bounding box center [299, 86] width 120 height 151
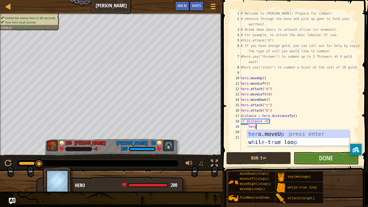
scroll to position [2, 2]
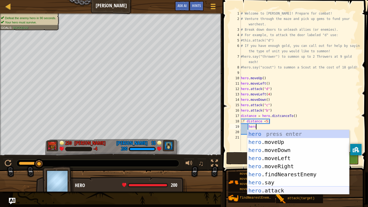
click at [288, 189] on div "hero press enter hero .moveUp press enter hero .moveDown press enter hero .move…" at bounding box center [298, 170] width 102 height 81
type textarea "hero.attack(enemy)"
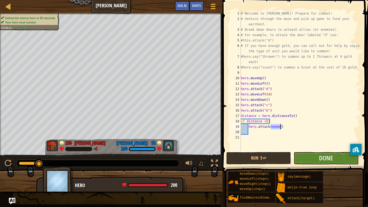
click at [288, 124] on div "# Welcome to Wakka Maul! Prepare for combat! # Venture through the maze and pic…" at bounding box center [299, 86] width 120 height 151
click at [247, 74] on div "# Welcome to Wakka Maul! Prepare for combat! # Venture through the maze and pic…" at bounding box center [299, 86] width 120 height 151
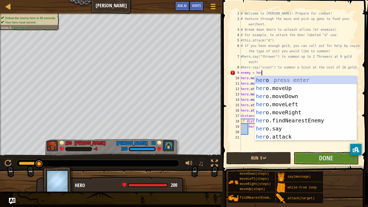
type textarea "enemy = hero"
click at [277, 120] on div "hero press enter hero .moveUp press enter hero .moveDown press enter hero .move…" at bounding box center [306, 116] width 102 height 81
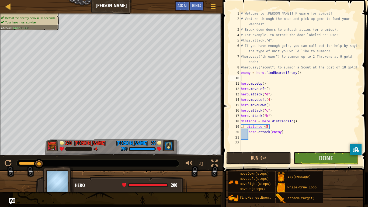
scroll to position [2, 0]
type textarea "enemy = hero.findNearestEnemy()"
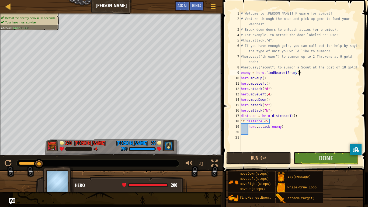
click at [252, 132] on div "# Welcome to Wakka Maul! Prepare for combat! # Venture through the maze and pic…" at bounding box center [299, 86] width 120 height 151
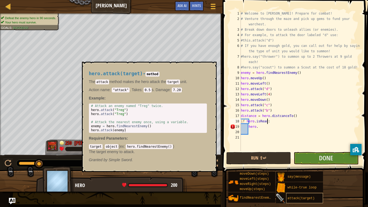
scroll to position [2, 4]
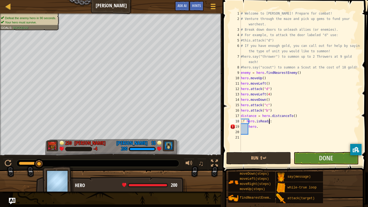
click at [261, 127] on div "# Welcome to Wakka Maul! Prepare for combat! # Venture through the maze and pic…" at bounding box center [299, 86] width 120 height 151
type textarea "h"
click at [269, 121] on div "# Welcome to Wakka Maul! Prepare for combat! # Venture through the maze and pic…" at bounding box center [299, 86] width 120 height 151
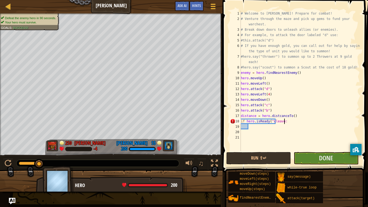
scroll to position [2, 6]
type textarea "if hero.isReady("cleave"):"
click at [252, 128] on div "# Welcome to Wakka Maul! Prepare for combat! # Venture through the maze and pic…" at bounding box center [299, 86] width 120 height 151
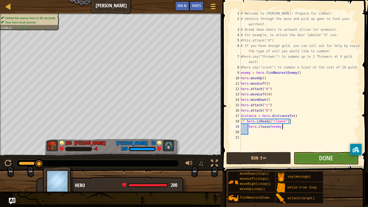
click at [301, 113] on div "# Welcome to Wakka Maul! Prepare for combat! # Venture through the maze and pic…" at bounding box center [299, 86] width 120 height 151
type textarea "distance = hero.distcanceTo()"
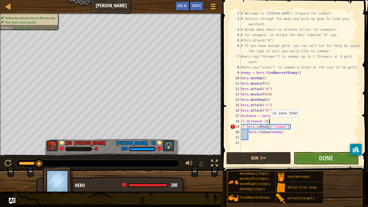
click at [267, 122] on div "# Welcome to Wakka Maul! Prepare for combat! # Venture through the maze and pic…" at bounding box center [299, 86] width 120 height 151
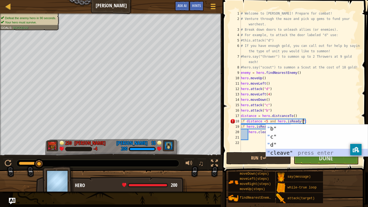
click at [284, 151] on div "" b" press enter " c" press enter " d" press enter " cleave" press enter" at bounding box center [317, 148] width 102 height 48
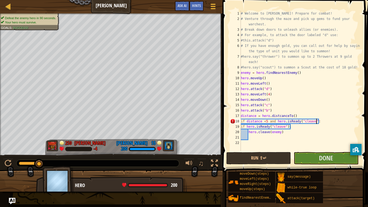
scroll to position [2, 11]
click at [290, 127] on div "# Welcome to Wakka Maul! Prepare for combat! # Venture through the maze and pic…" at bounding box center [299, 86] width 120 height 151
type textarea "i"
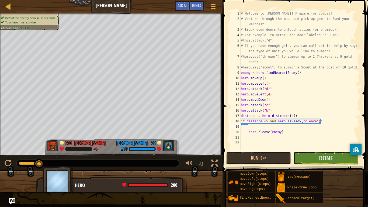
type textarea "if distance <5 and hero.isReady("cleave"):"
click at [251, 130] on div "# Welcome to Wakka Maul! Prepare for combat! # Venture through the maze and pic…" at bounding box center [299, 86] width 120 height 151
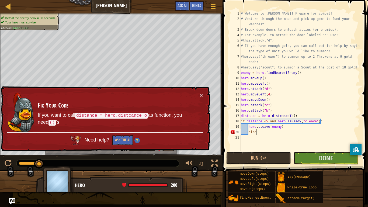
click at [247, 132] on div "# Welcome to Wakka Maul! Prepare for combat! # Venture through the maze and pic…" at bounding box center [299, 86] width 120 height 151
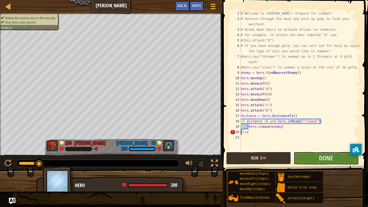
scroll to position [2, 1]
click at [250, 132] on div "# Welcome to Wakka Maul! Prepare for combat! # Venture through the maze and pic…" at bounding box center [299, 86] width 120 height 151
type textarea "else:"
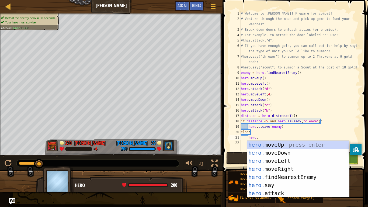
scroll to position [2, 2]
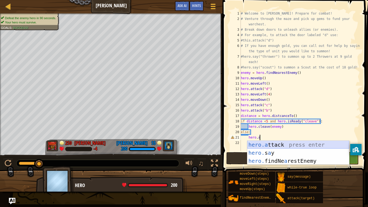
click at [271, 144] on div "hero.a ttack press enter hero. s a y press enter hero. findNe a restEnemy press…" at bounding box center [298, 160] width 102 height 40
type textarea "hero.attack(enemy)"
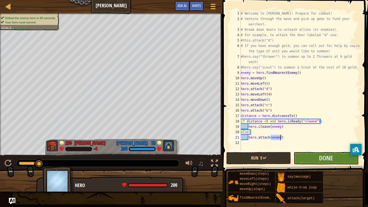
click at [283, 137] on div "# Welcome to Wakka Maul! Prepare for combat! # Venture through the maze and pic…" at bounding box center [299, 86] width 120 height 151
click at [279, 157] on button "Run ⇧↵" at bounding box center [258, 158] width 65 height 12
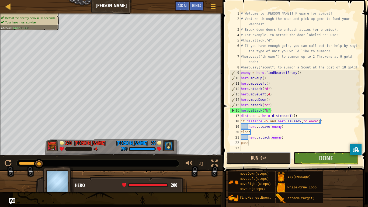
click at [279, 157] on button "Run ⇧↵" at bounding box center [258, 158] width 65 height 12
click at [301, 116] on div "# Welcome to Wakka Maul! Prepare for combat! # Venture through the maze and pic…" at bounding box center [299, 86] width 120 height 151
click at [284, 127] on div "# Welcome to Wakka Maul! Prepare for combat! # Venture through the maze and pic…" at bounding box center [299, 86] width 120 height 151
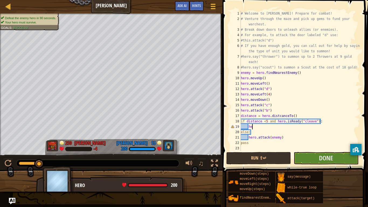
type textarea "h"
click at [298, 115] on div "# Welcome to Wakka Maul! Prepare for combat! # Venture through the maze and pic…" at bounding box center [299, 86] width 120 height 151
type textarea "distance = hero.distcanceTo()"
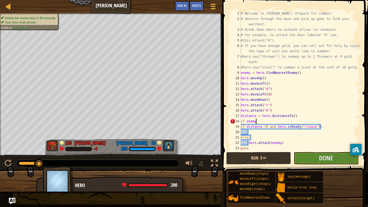
scroll to position [2, 2]
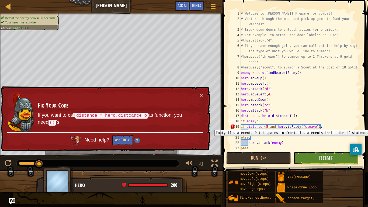
click at [240, 126] on div "19" at bounding box center [235, 126] width 11 height 5
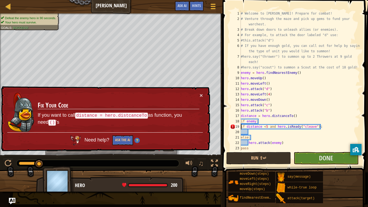
click at [241, 127] on div "# Welcome to Wakka Maul! Prepare for combat! # Venture through the maze and pic…" at bounding box center [299, 86] width 120 height 151
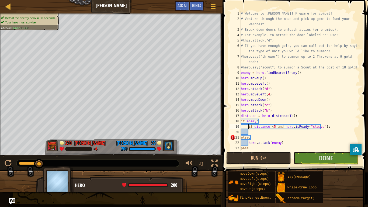
click at [240, 132] on div "20" at bounding box center [235, 131] width 11 height 5
type textarea "else:"
click at [241, 137] on div "# Welcome to Wakka Maul! Prepare for combat! # Venture through the maze and pic…" at bounding box center [299, 86] width 120 height 151
click at [240, 143] on div "22" at bounding box center [235, 142] width 11 height 5
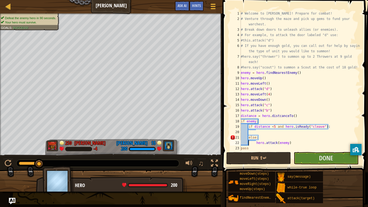
click at [241, 149] on div "# Welcome to Wakka Maul! Prepare for combat! # Venture through the maze and pic…" at bounding box center [299, 86] width 120 height 151
click at [297, 142] on div "# Welcome to Wakka Maul! Prepare for combat! # Venture through the maze and pic…" at bounding box center [299, 86] width 120 height 151
click at [248, 126] on div "# Welcome to Wakka Maul! Prepare for combat! # Venture through the maze and pic…" at bounding box center [299, 86] width 120 height 151
click at [300, 73] on div "# Welcome to Wakka Maul! Prepare for combat! # Venture through the maze and pic…" at bounding box center [299, 86] width 120 height 151
type textarea "enemy = hero.findNearestEnemy()"
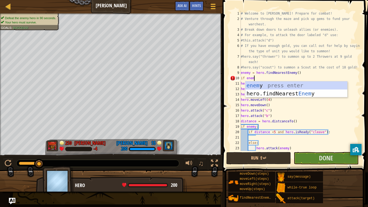
scroll to position [2, 2]
type textarea "if enemy:"
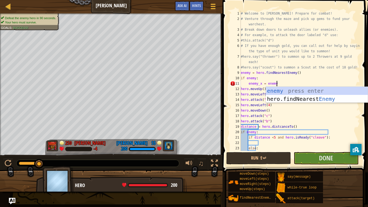
scroll to position [2, 5]
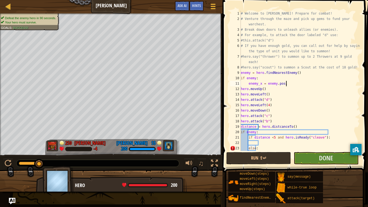
type textarea "enemy_x = enemy.pos.x"
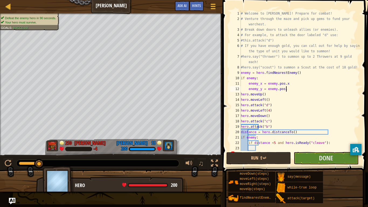
type textarea "enemy_y = enemy.pos.x"
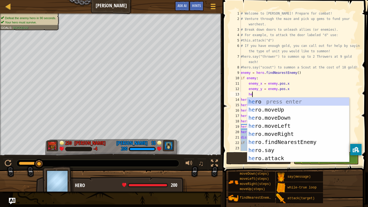
scroll to position [2, 2]
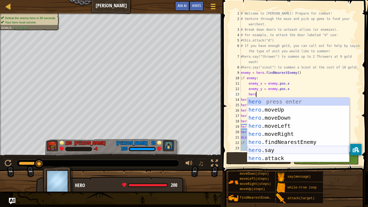
click at [278, 149] on div "hero press enter hero .moveUp press enter hero .moveDown press enter hero .move…" at bounding box center [298, 137] width 102 height 81
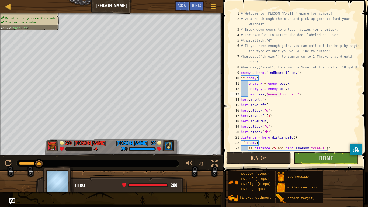
scroll to position [2, 8]
click at [268, 94] on div "# Welcome to Wakka Maul! Prepare for combat! # Venture through the maze and pic…" at bounding box center [299, 86] width 120 height 151
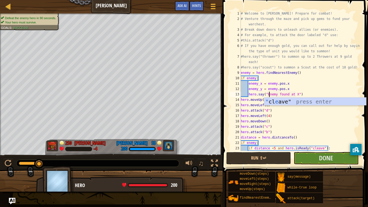
scroll to position [2, 4]
click at [297, 94] on div "# Welcome to Wakka Maul! Prepare for combat! # Venture through the maze and pic…" at bounding box center [299, 86] width 120 height 151
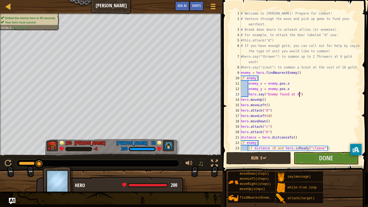
click at [299, 94] on div "# Welcome to Wakka Maul! Prepare for combat! # Venture through the maze and pic…" at bounding box center [299, 86] width 120 height 151
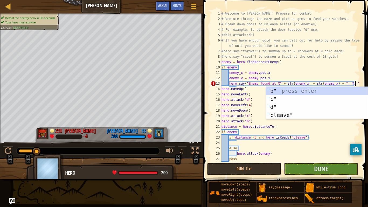
scroll to position [2, 19]
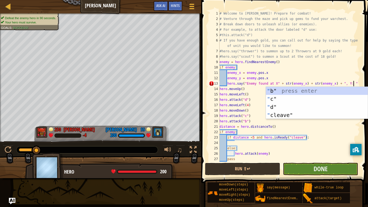
type textarea "hero.say("Enemy found at X" + str(enemy_x) + str(enemy_x) + ", Y: ""
click at [295, 168] on button "Done" at bounding box center [320, 169] width 75 height 12
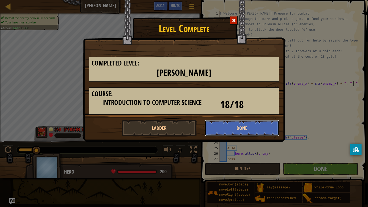
click at [237, 125] on button "Done" at bounding box center [241, 128] width 75 height 16
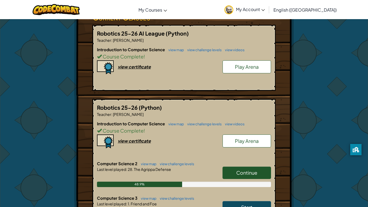
scroll to position [134, 0]
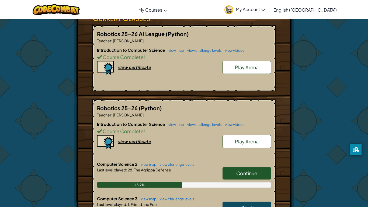
click at [247, 142] on span "Play Arena" at bounding box center [247, 141] width 24 height 6
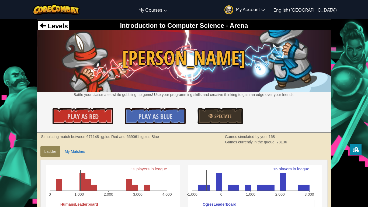
scroll to position [99, 0]
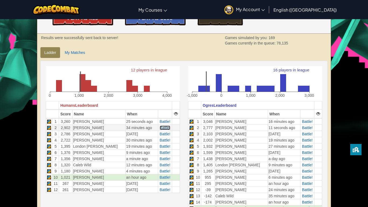
click at [162, 128] on span "Battle!" at bounding box center [165, 127] width 11 height 4
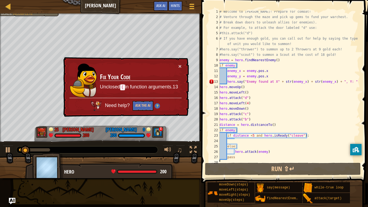
scroll to position [1, 0]
click at [354, 83] on div "# Welcome to Wakka Maul! Prepare for combat! # Venture through the maze and pic…" at bounding box center [288, 90] width 141 height 161
type textarea "hero.say("Enemy found at X" + str(enemy_x) + str(enemy_x) + ", Y: ""
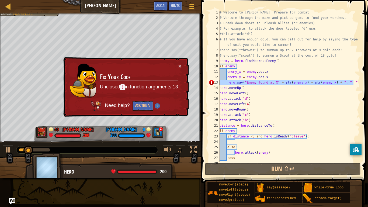
drag, startPoint x: 354, startPoint y: 83, endPoint x: 214, endPoint y: 81, distance: 139.4
click at [214, 81] on div "hero.say("Enemy found at X" + str(enemy_x) + str(enemy_x) + ", Y: " 1 2 3 4 5 6…" at bounding box center [283, 86] width 152 height 151
